Goal: Navigation & Orientation: Find specific page/section

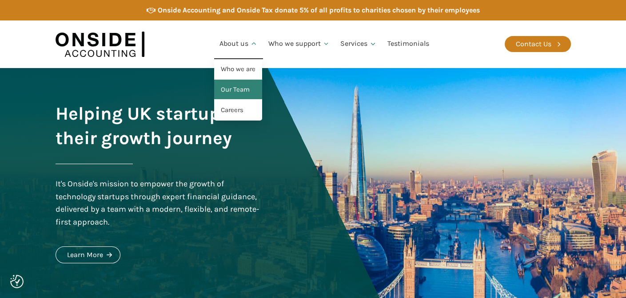
click at [239, 91] on link "Our Team" at bounding box center [238, 90] width 48 height 20
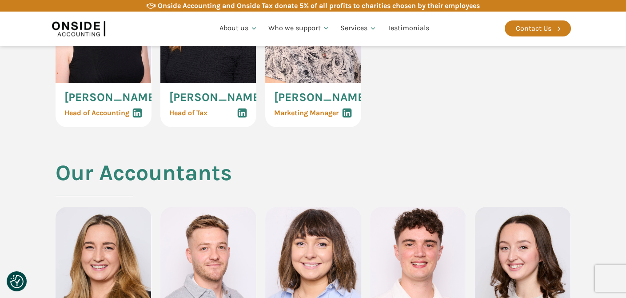
scroll to position [755, 0]
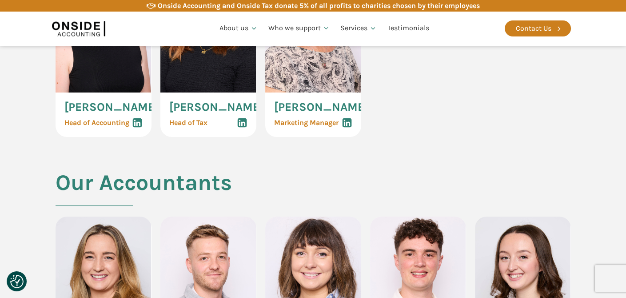
click at [133, 128] on use at bounding box center [136, 122] width 9 height 9
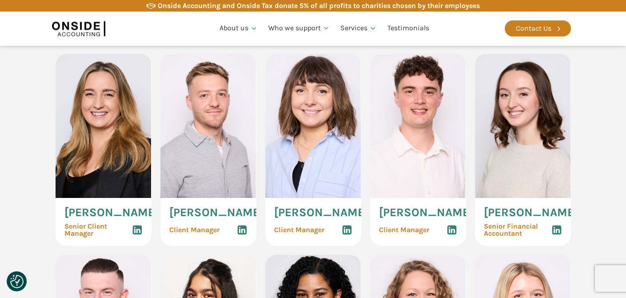
scroll to position [933, 0]
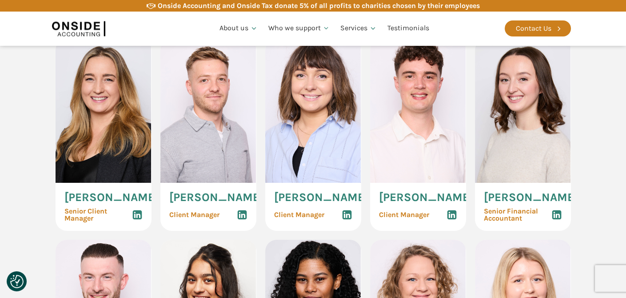
click at [137, 220] on icon at bounding box center [137, 214] width 11 height 11
click at [242, 220] on icon at bounding box center [242, 214] width 11 height 11
click at [347, 220] on icon at bounding box center [347, 214] width 11 height 11
click at [351, 219] on use at bounding box center [346, 214] width 9 height 9
click at [453, 219] on use at bounding box center [451, 214] width 9 height 9
